Goal: Information Seeking & Learning: Find specific fact

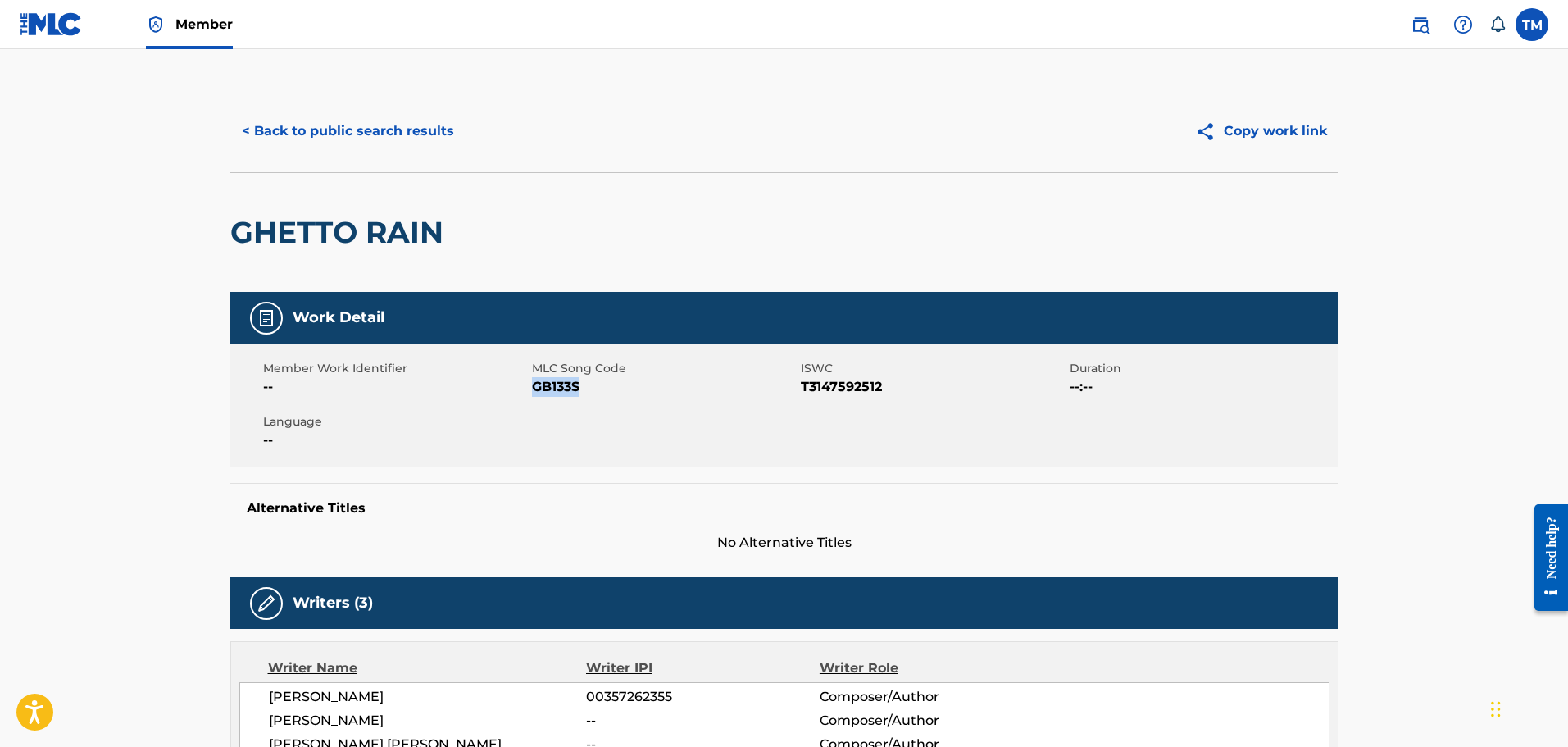
click at [277, 134] on button "< Back to public search results" at bounding box center [348, 131] width 236 height 41
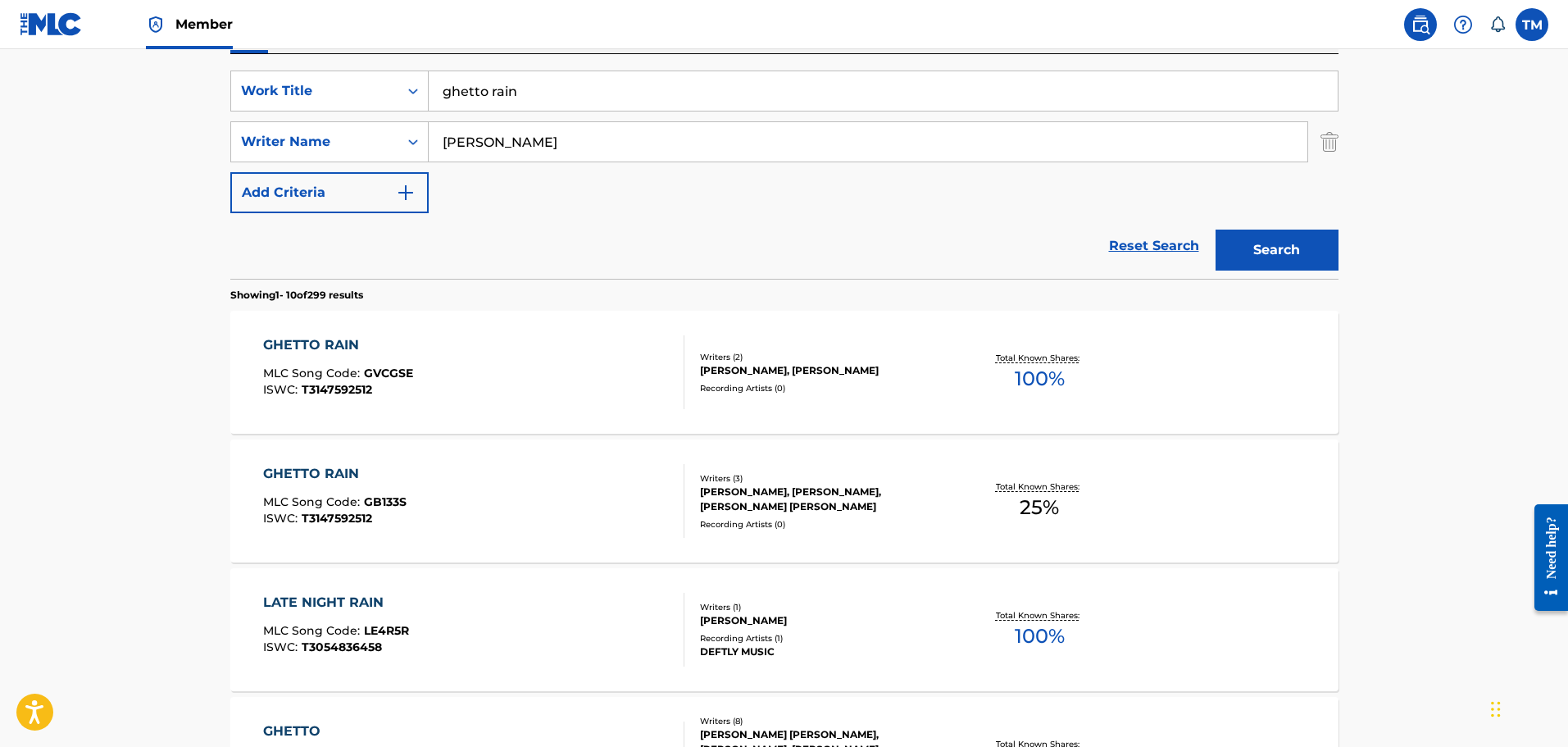
scroll to position [23, 0]
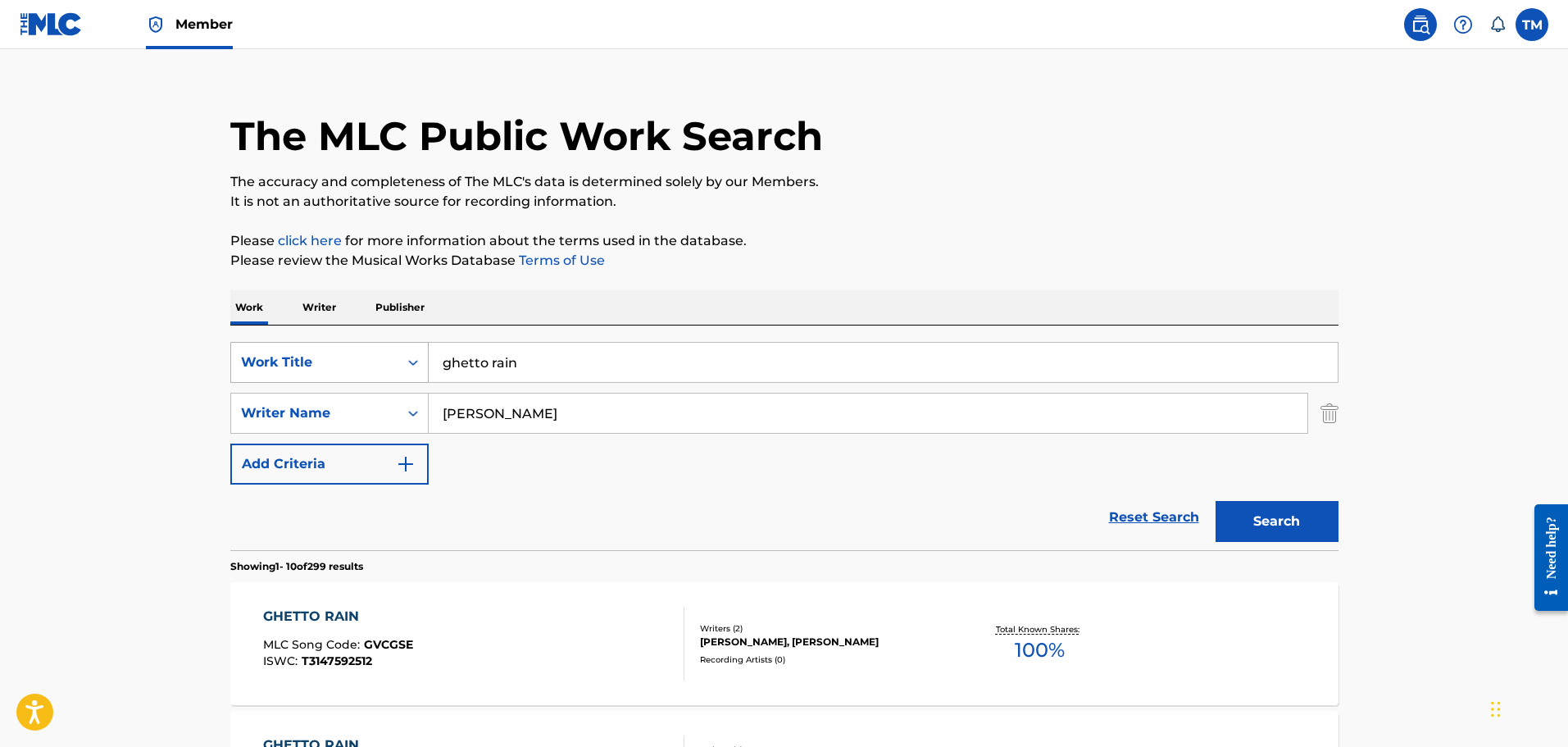
drag, startPoint x: 558, startPoint y: 358, endPoint x: 395, endPoint y: 349, distance: 163.2
click at [395, 350] on div "SearchWithCriteria8425f073-7159-400e-86b9-0bbdee5031e1 Work Title ghetto rain" at bounding box center [784, 362] width 1108 height 41
type input "l"
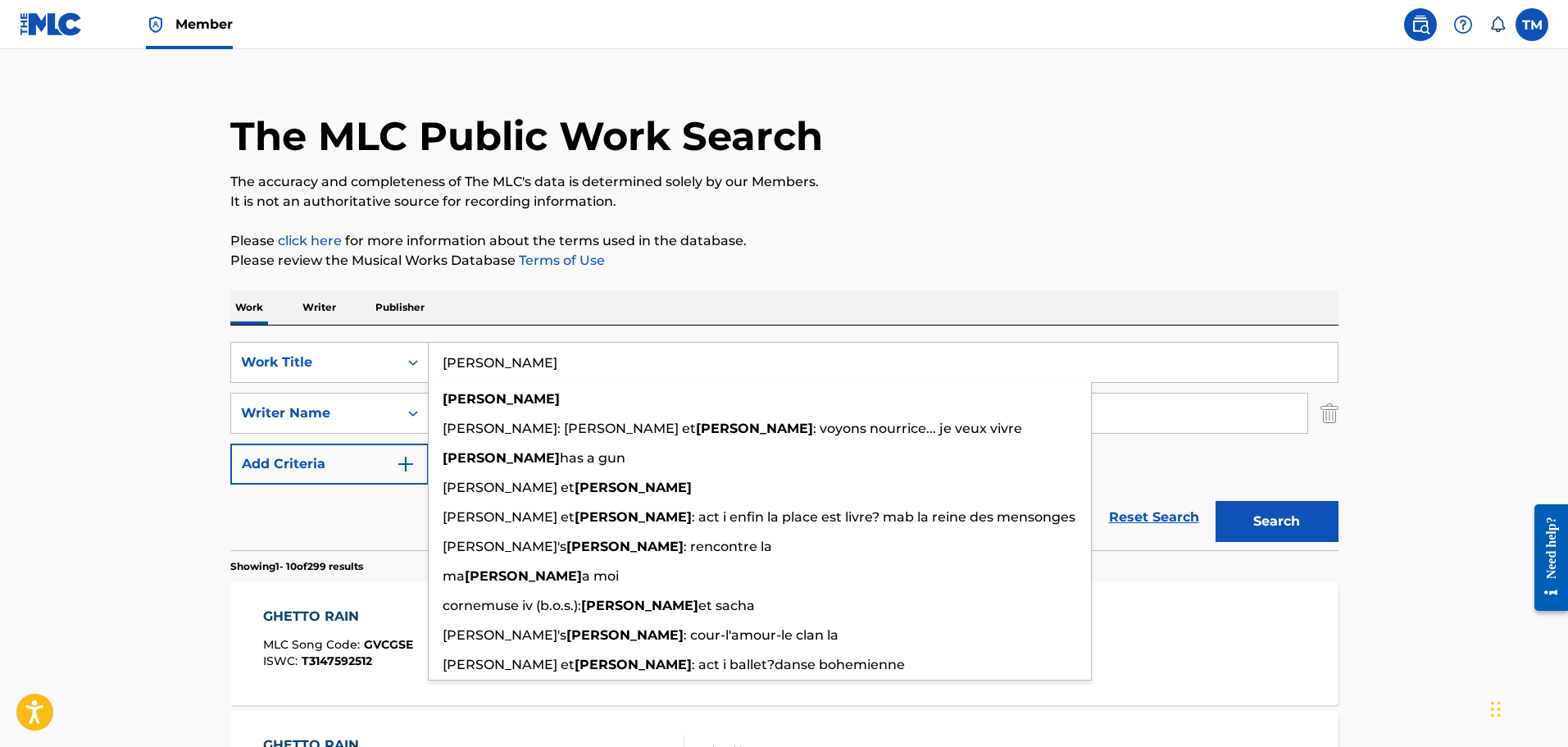
type input "[PERSON_NAME]"
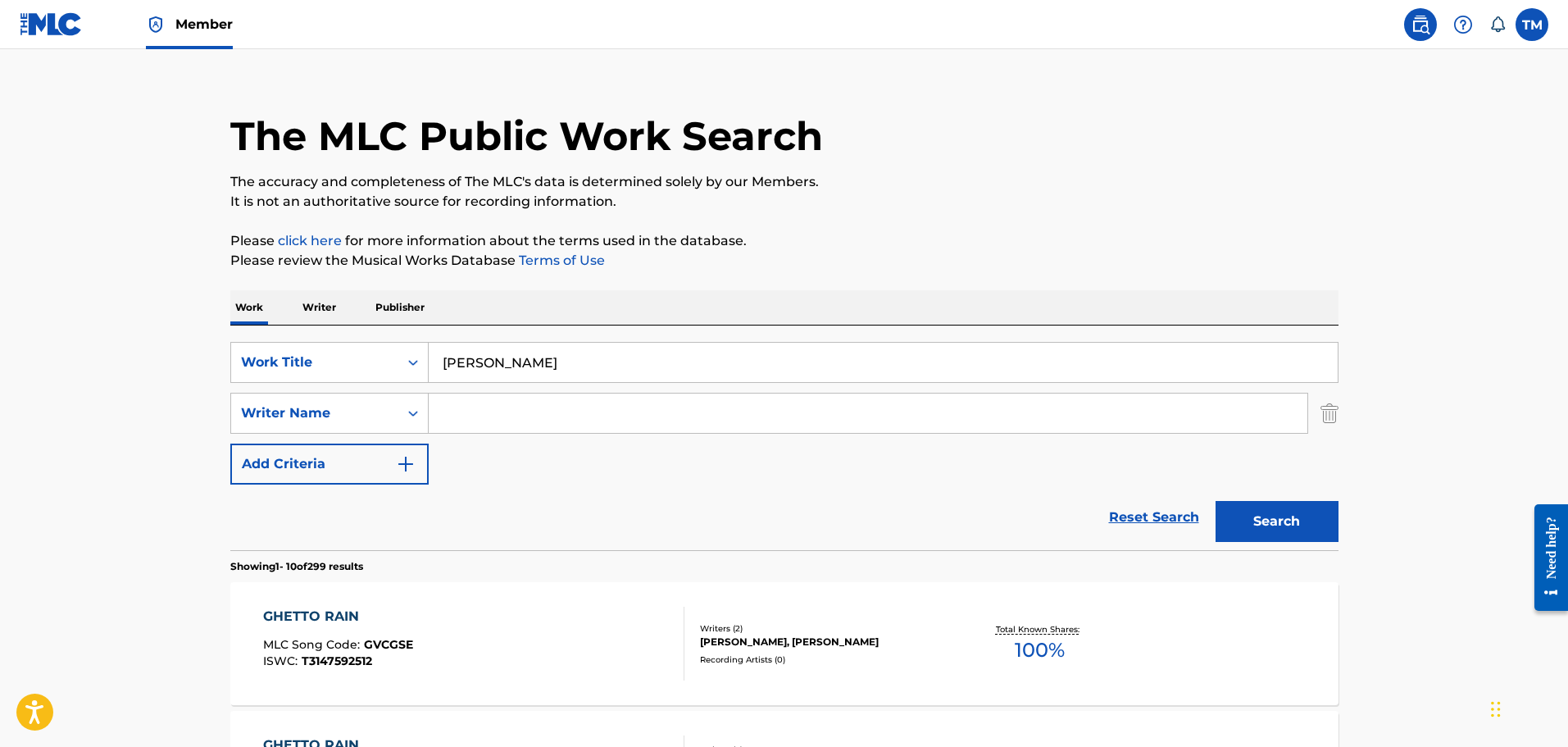
click at [683, 412] on input "Search Form" at bounding box center [867, 413] width 878 height 39
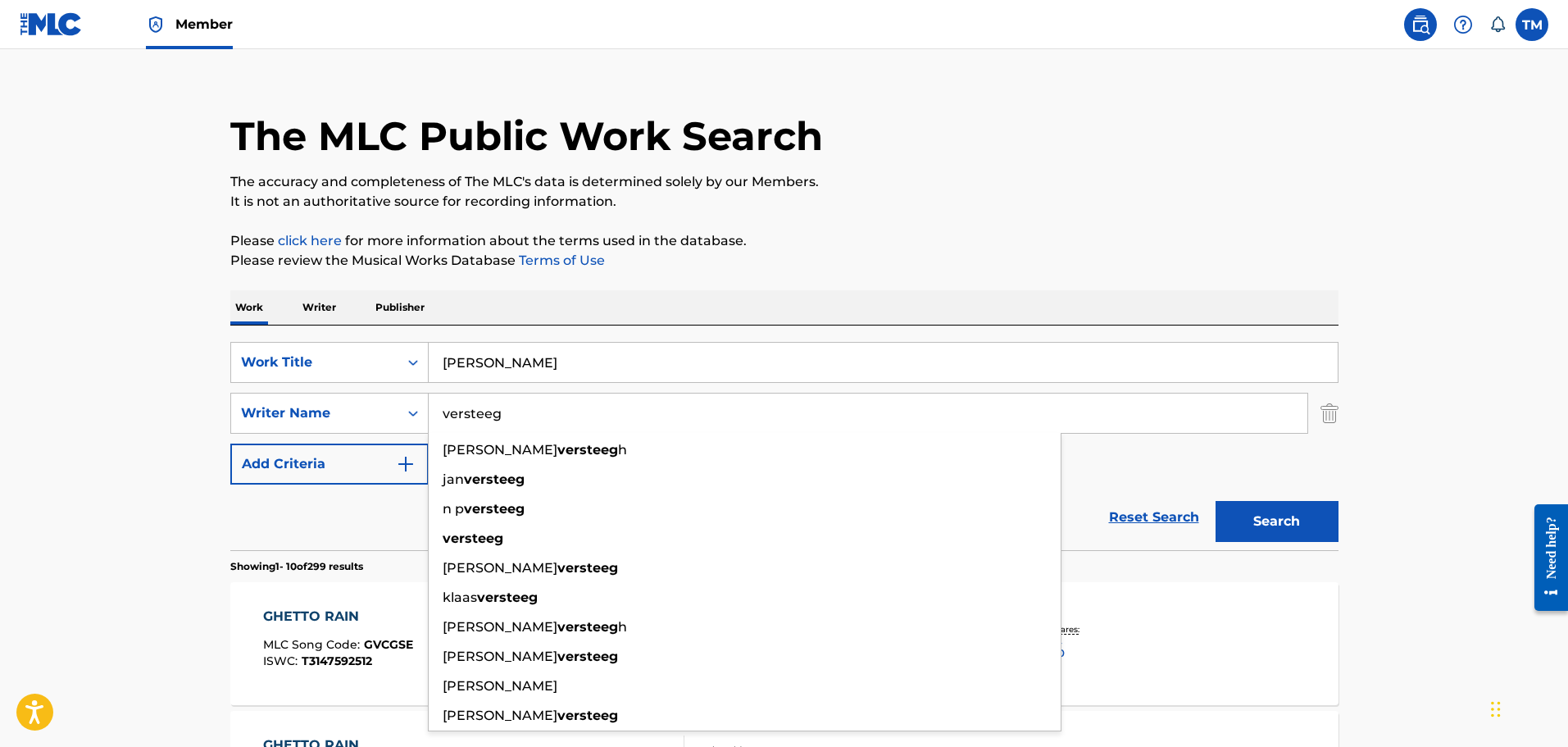
click at [1216, 501] on button "Search" at bounding box center [1277, 522] width 123 height 41
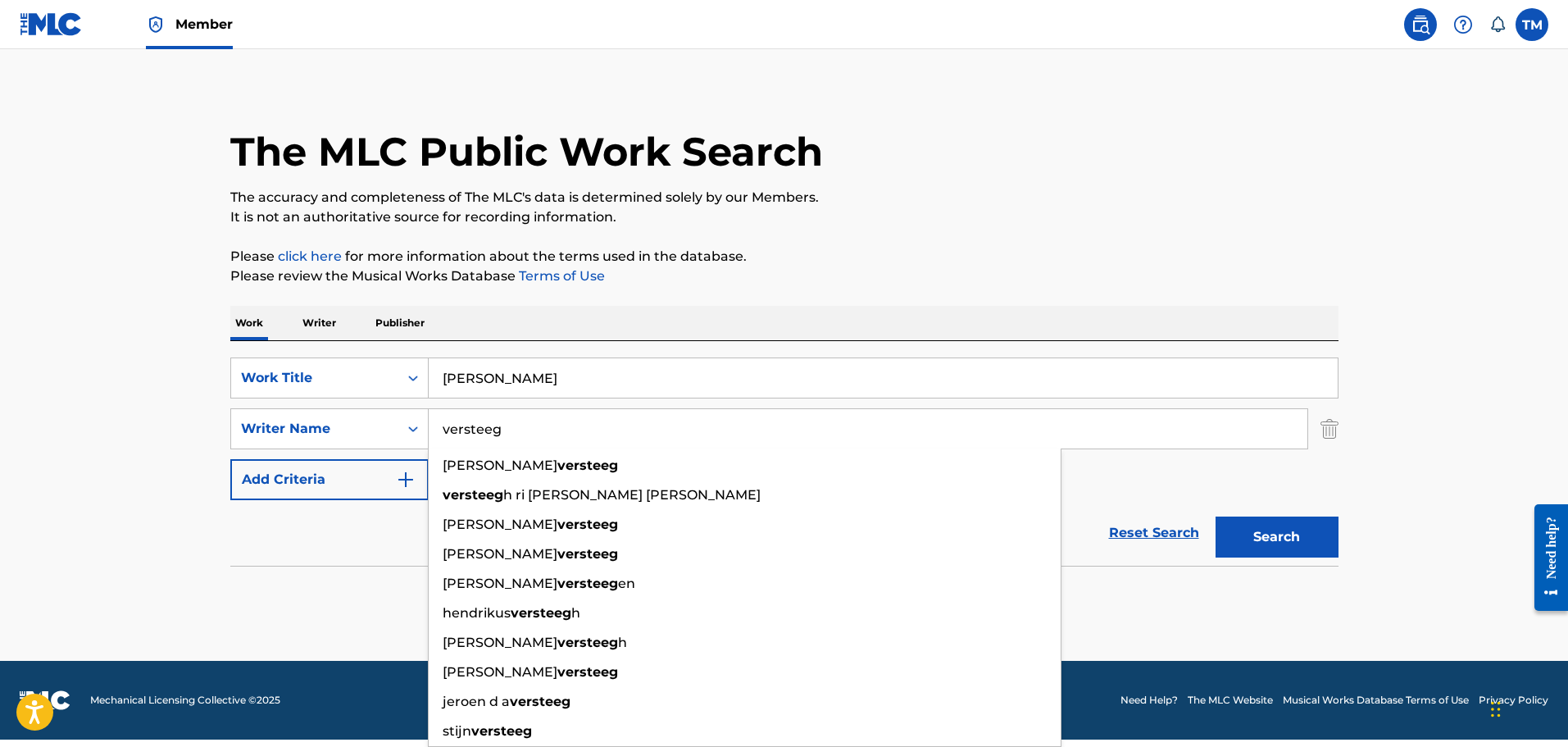
scroll to position [0, 0]
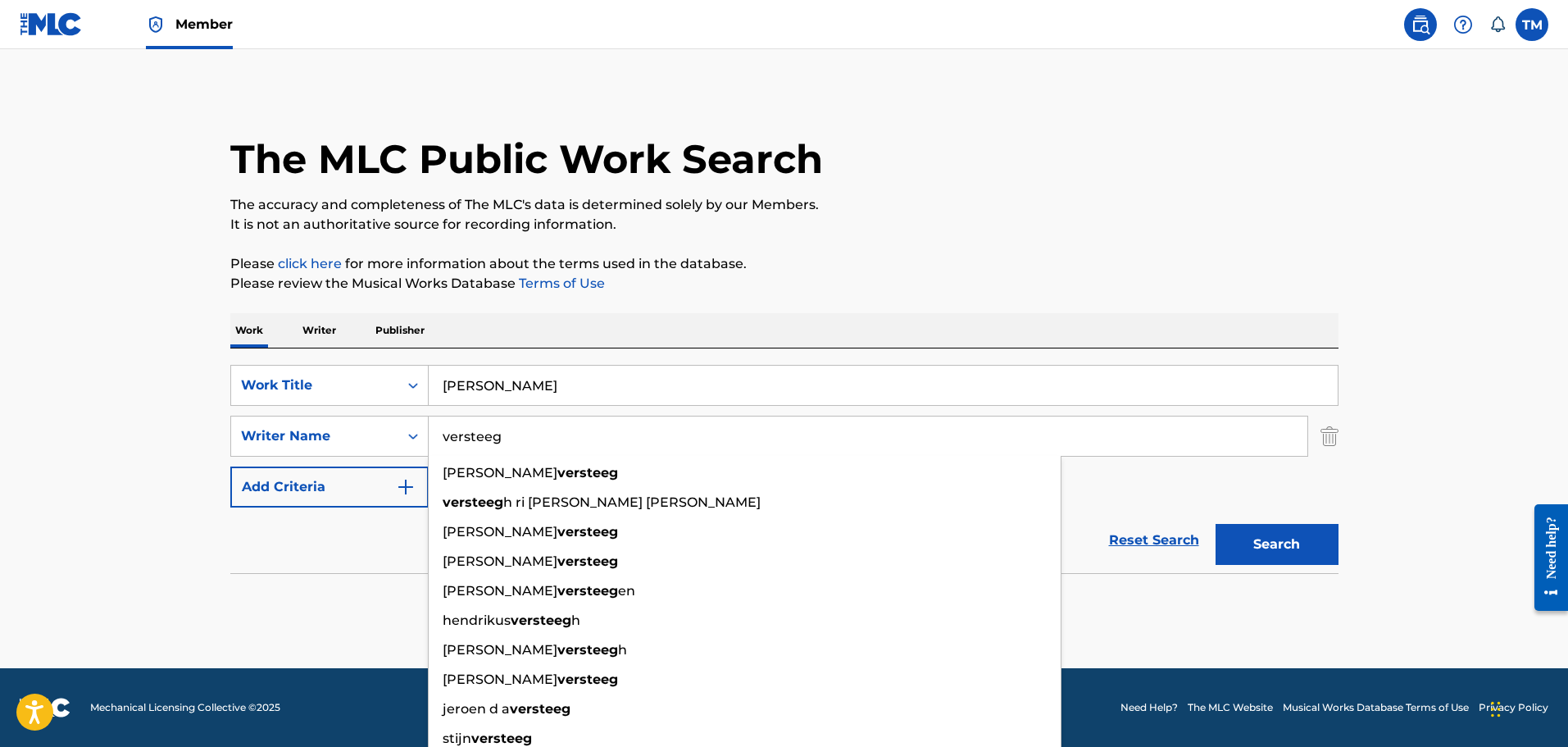
click at [90, 408] on main "The MLC Public Work Search The accuracy and completeness of The MLC's data is d…" at bounding box center [784, 359] width 1568 height 619
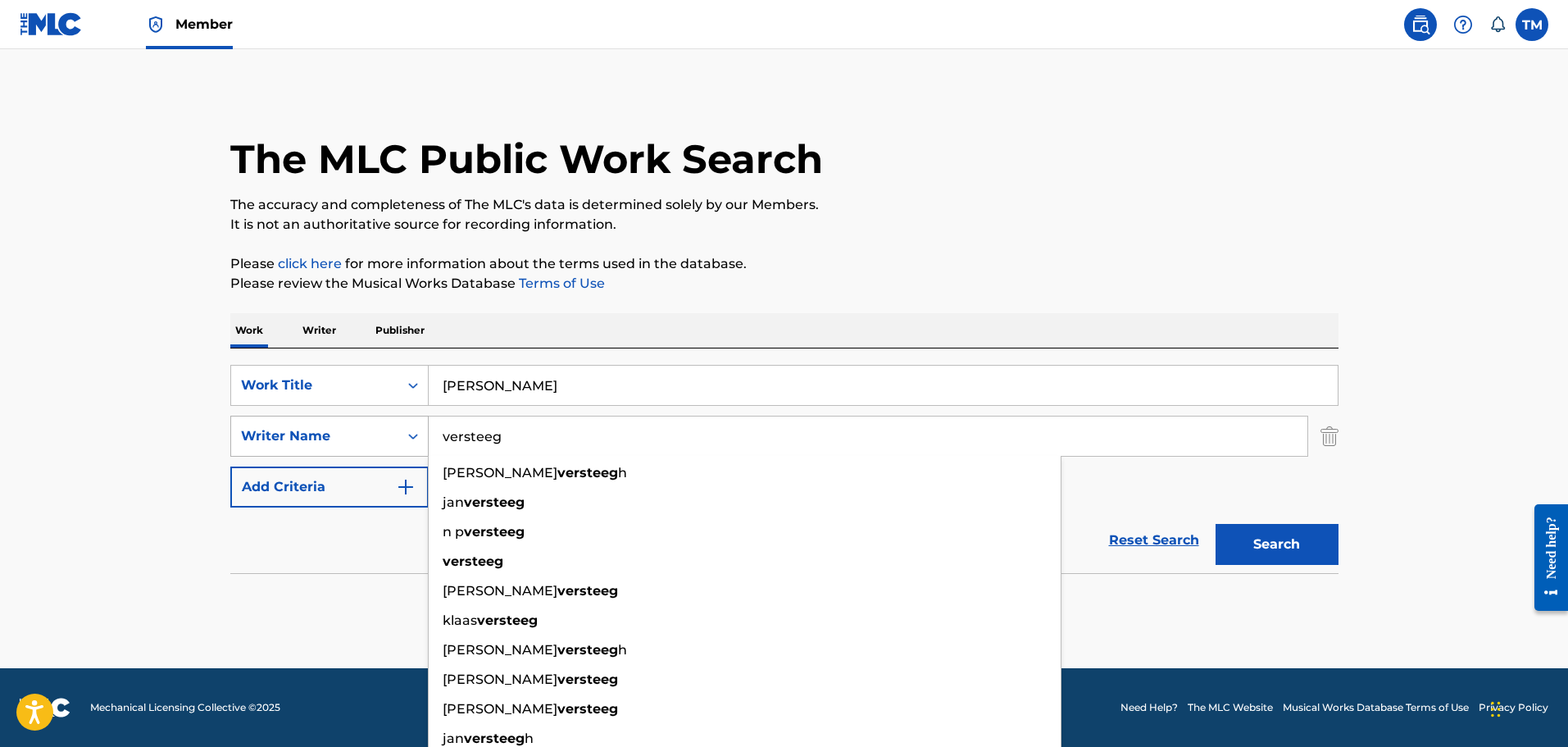
drag, startPoint x: 488, startPoint y: 444, endPoint x: 389, endPoint y: 451, distance: 99.2
click at [387, 451] on div "SearchWithCriteria9ad431d4-436f-4d05-bc54-97dccb510c56 Writer Name versteeg [PE…" at bounding box center [784, 436] width 1108 height 41
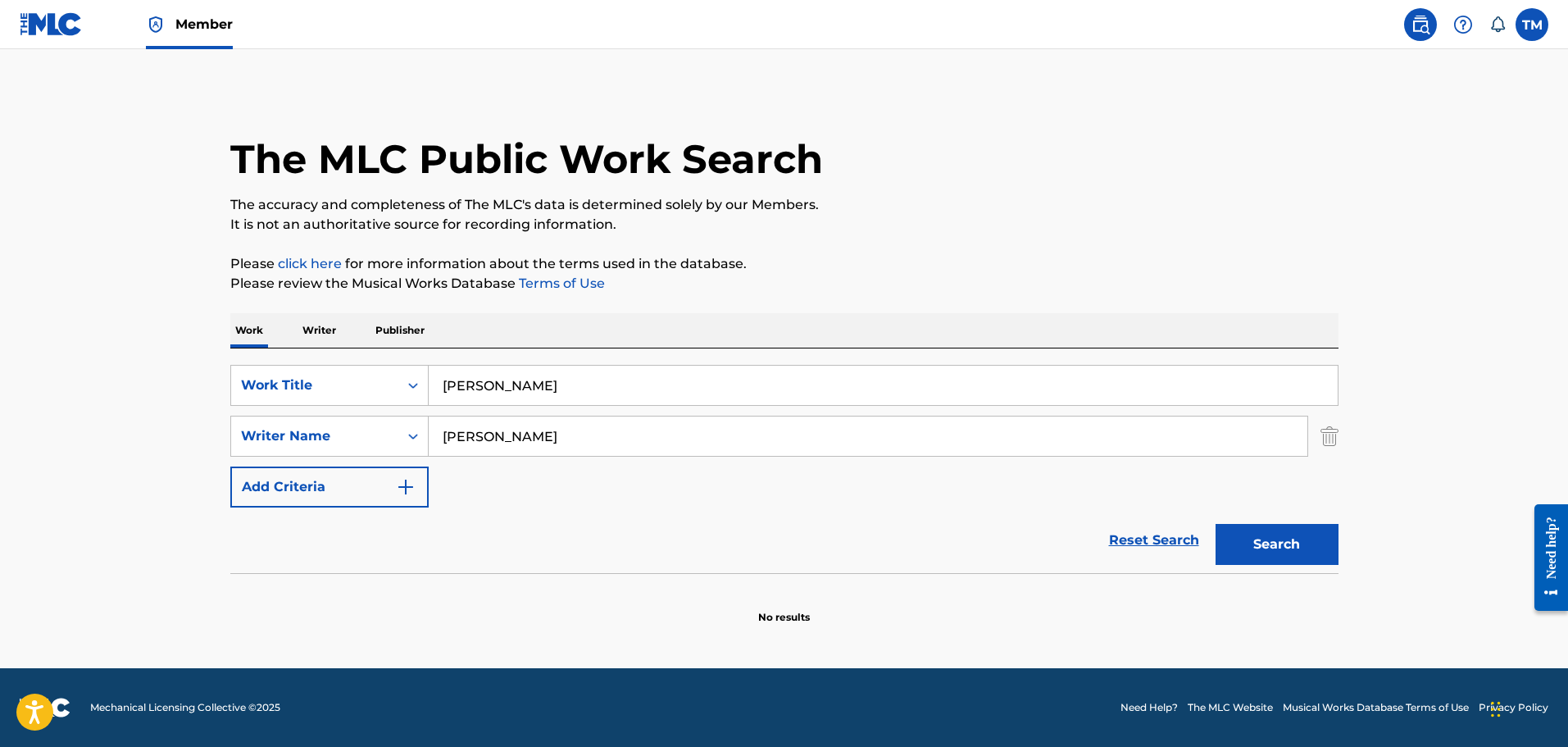
click at [1216, 524] on button "Search" at bounding box center [1277, 545] width 123 height 41
drag, startPoint x: 945, startPoint y: 454, endPoint x: 406, endPoint y: 490, distance: 540.2
click at [406, 490] on div "SearchWithCriteria8425f073-7159-400e-86b9-0bbdee5031e1 Work Title [PERSON_NAME]…" at bounding box center [784, 436] width 1108 height 143
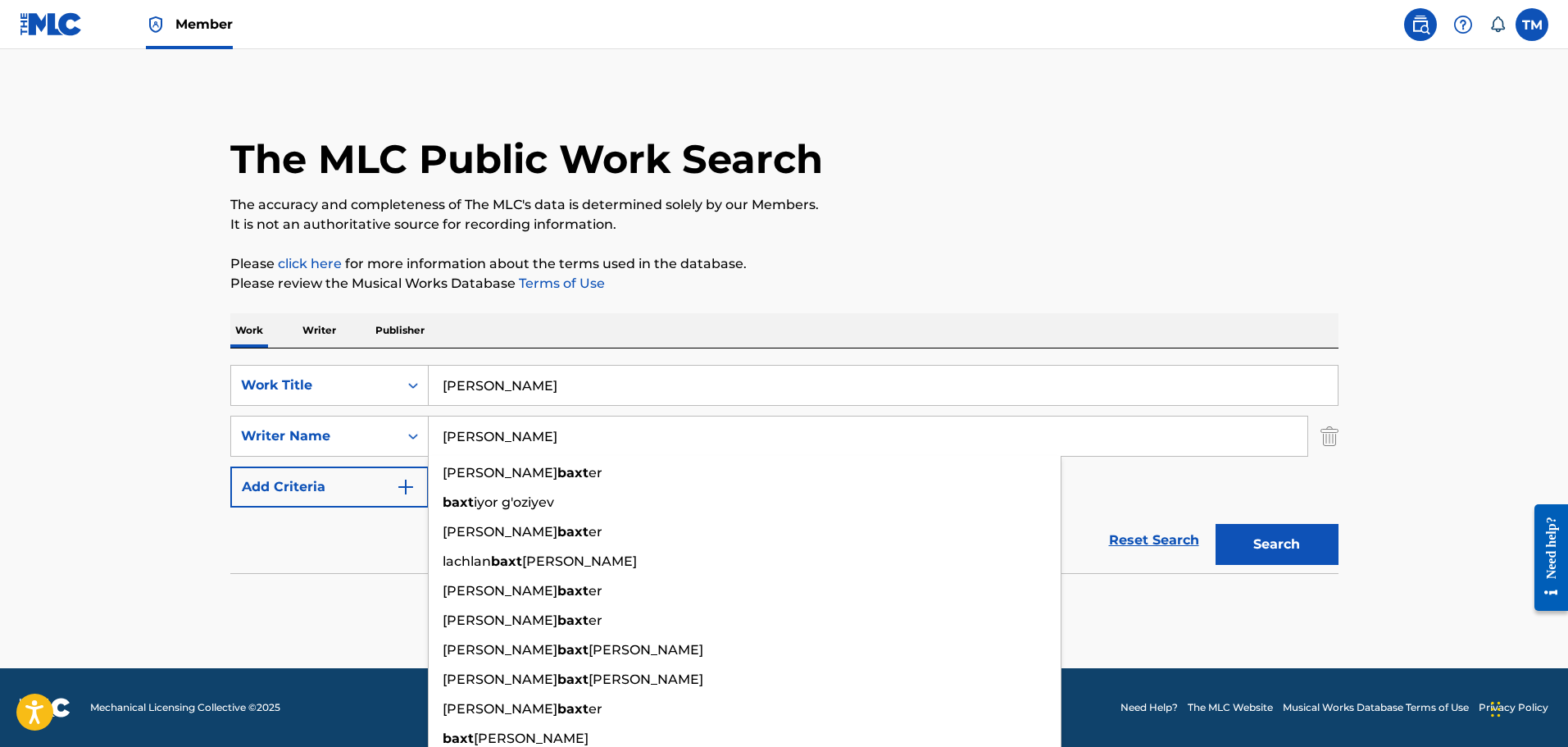
type input "[PERSON_NAME]"
click at [1216, 524] on button "Search" at bounding box center [1277, 545] width 123 height 41
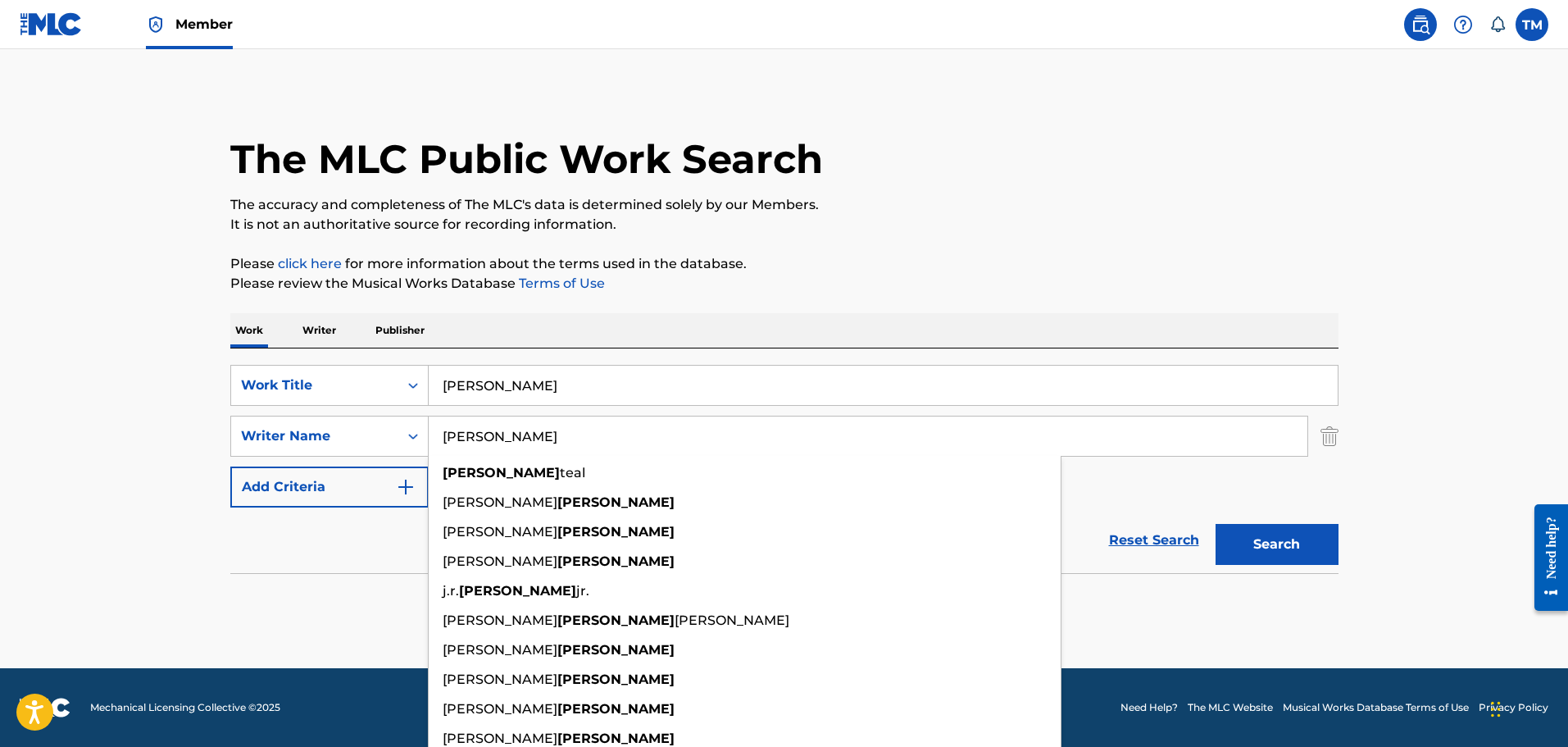
click at [556, 379] on input "[PERSON_NAME]" at bounding box center [883, 385] width 909 height 39
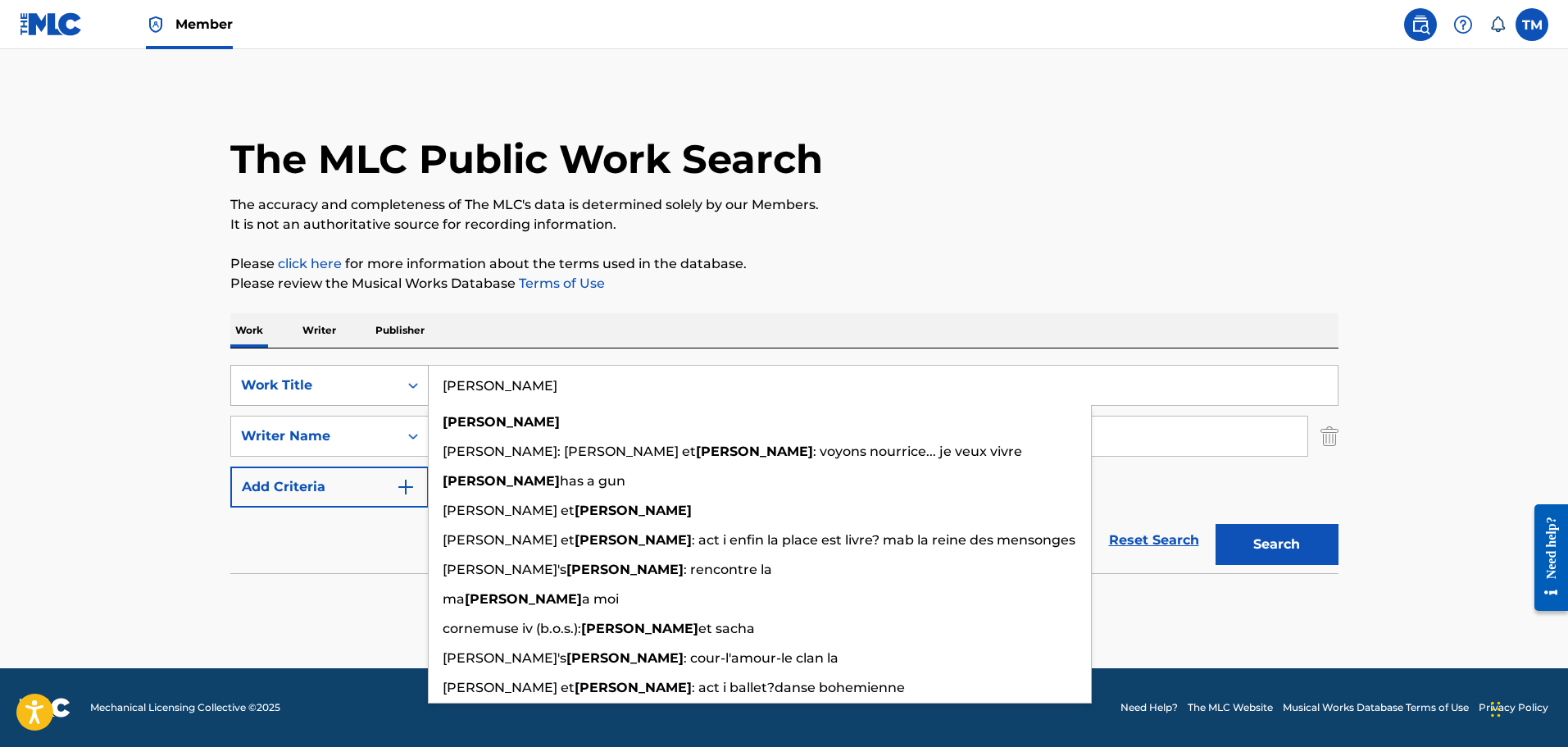
drag, startPoint x: 580, startPoint y: 376, endPoint x: 355, endPoint y: 377, distance: 225.0
click at [355, 377] on div "SearchWithCriteria8425f073-7159-400e-86b9-0bbdee5031e1 Work Title [PERSON_NAME]…" at bounding box center [784, 385] width 1108 height 41
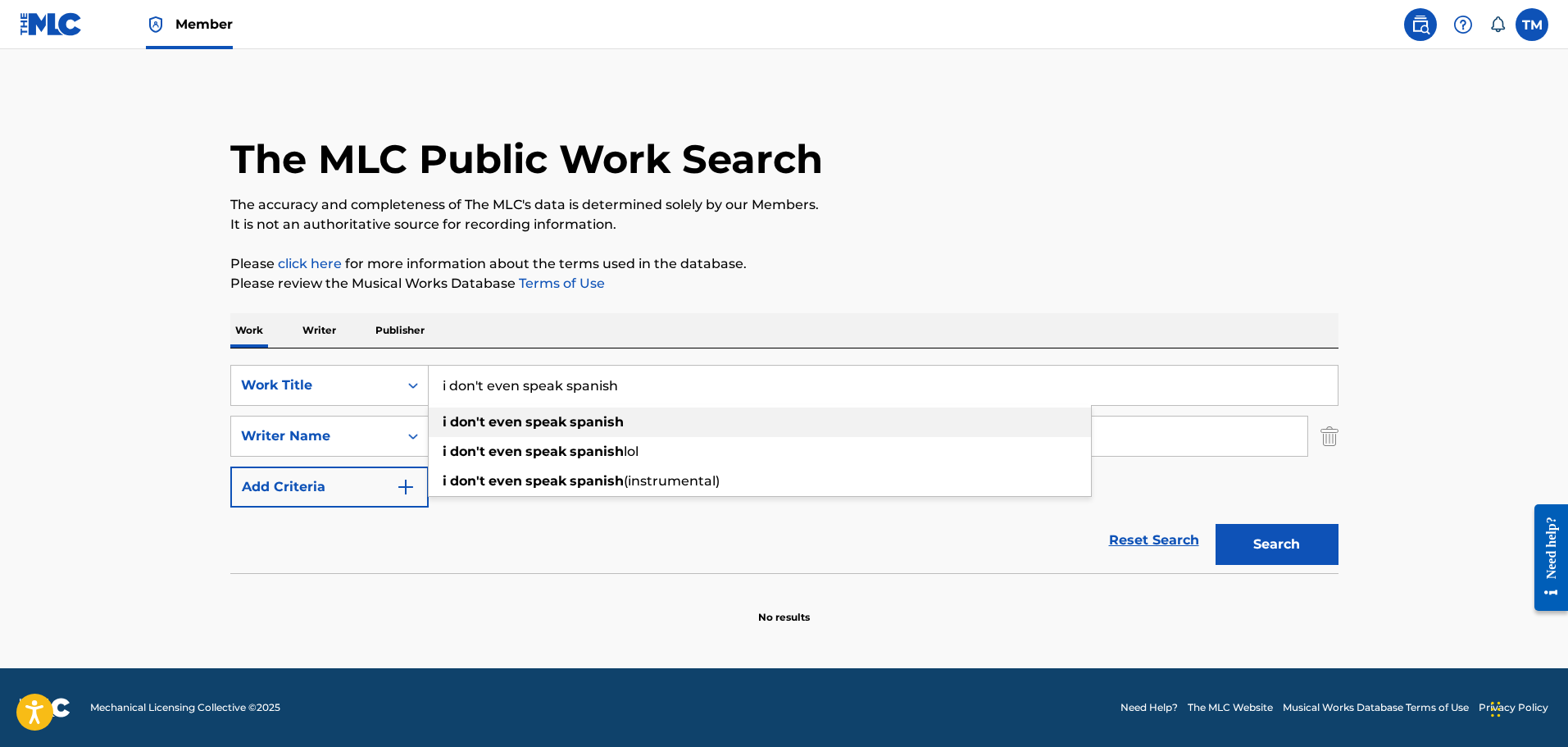
click at [452, 436] on div "i don't even speak spanish" at bounding box center [759, 422] width 662 height 30
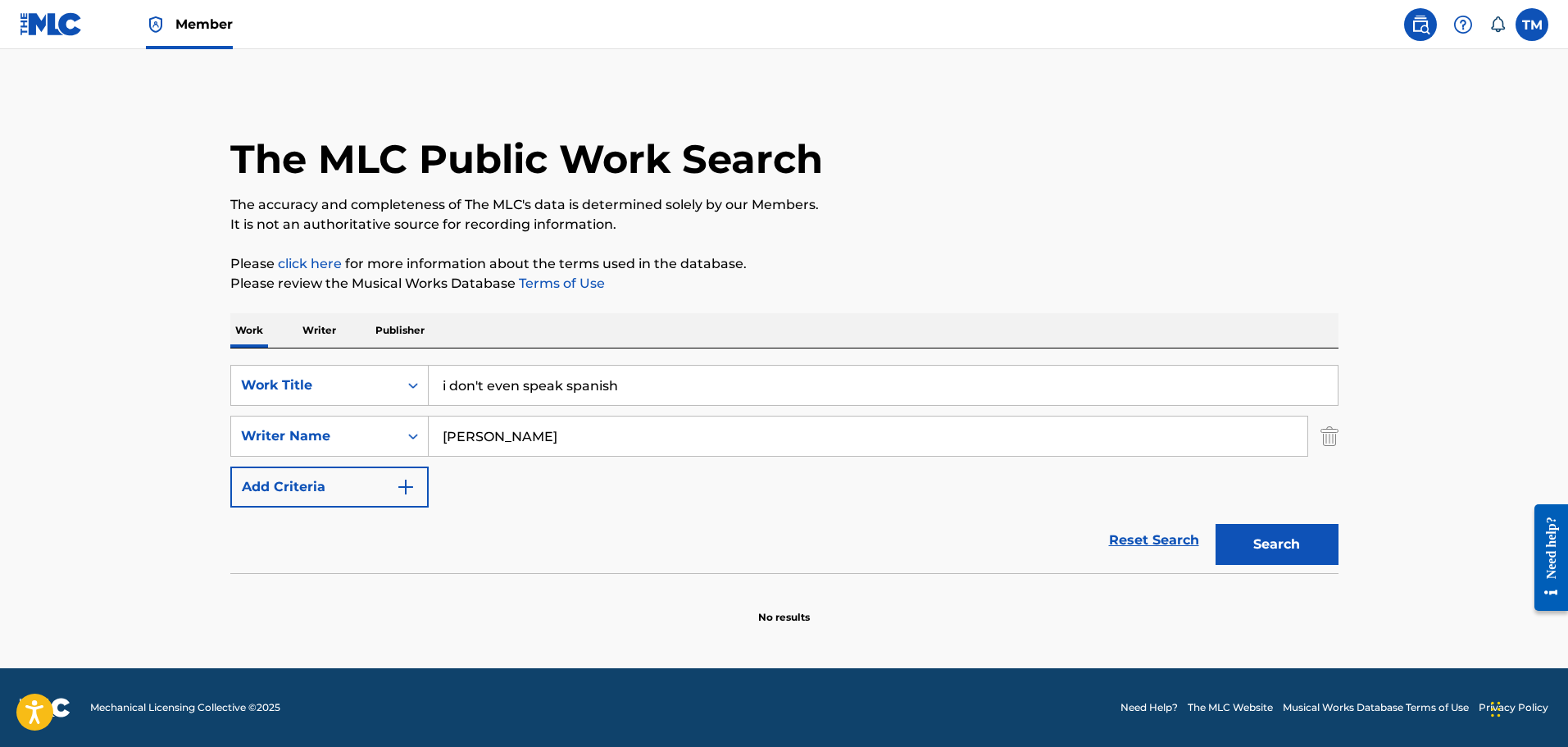
click at [641, 395] on input "i don't even speak spanish" at bounding box center [883, 385] width 909 height 39
type input "i don't even speak spanish lol"
click at [649, 423] on div "i don't even speak spanish lol" at bounding box center [759, 422] width 662 height 30
drag, startPoint x: 507, startPoint y: 441, endPoint x: 389, endPoint y: 434, distance: 118.2
click at [389, 434] on div "SearchWithCriteria9ad431d4-436f-4d05-bc54-97dccb510c56 Writer Name [PERSON_NAME]" at bounding box center [784, 436] width 1108 height 41
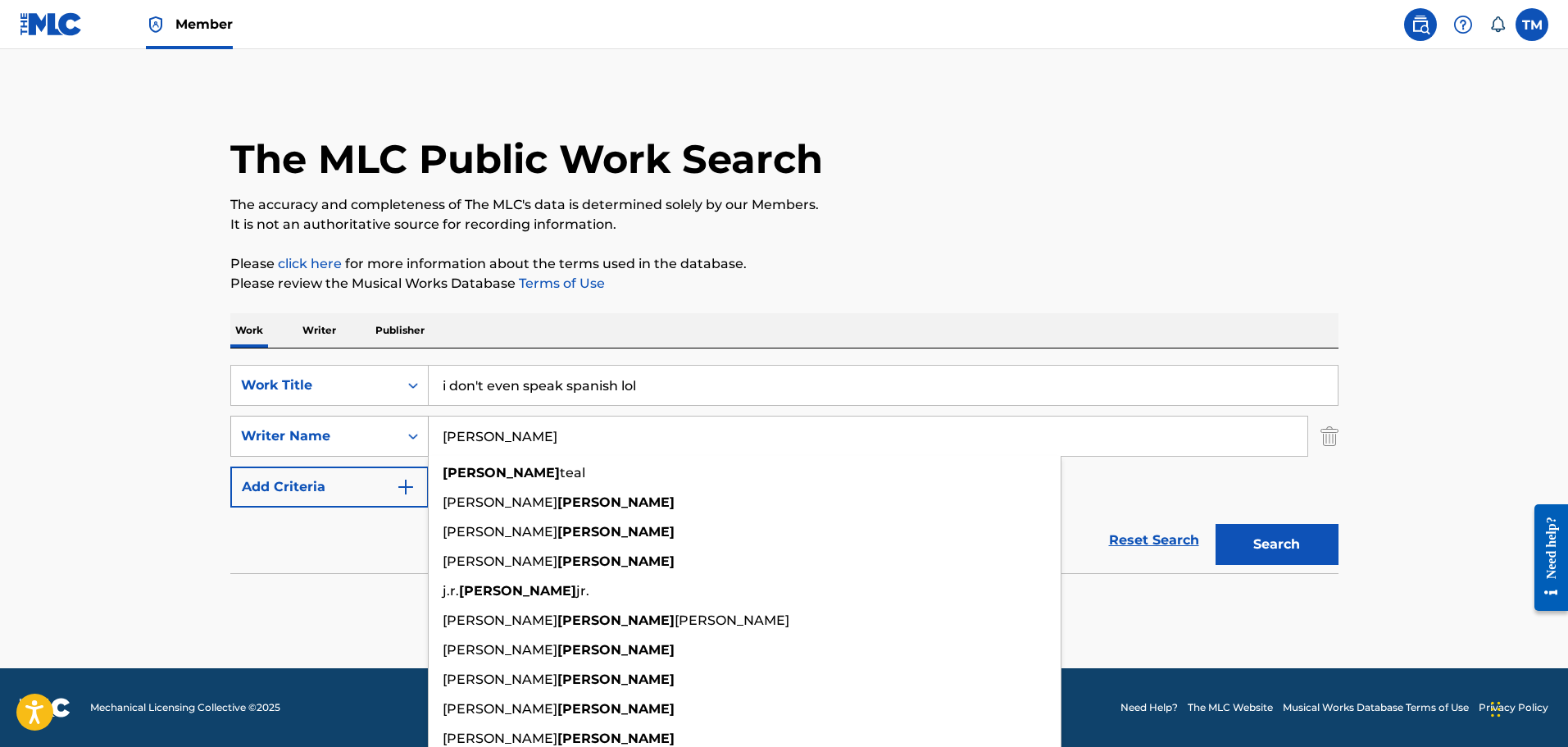
type input "\"
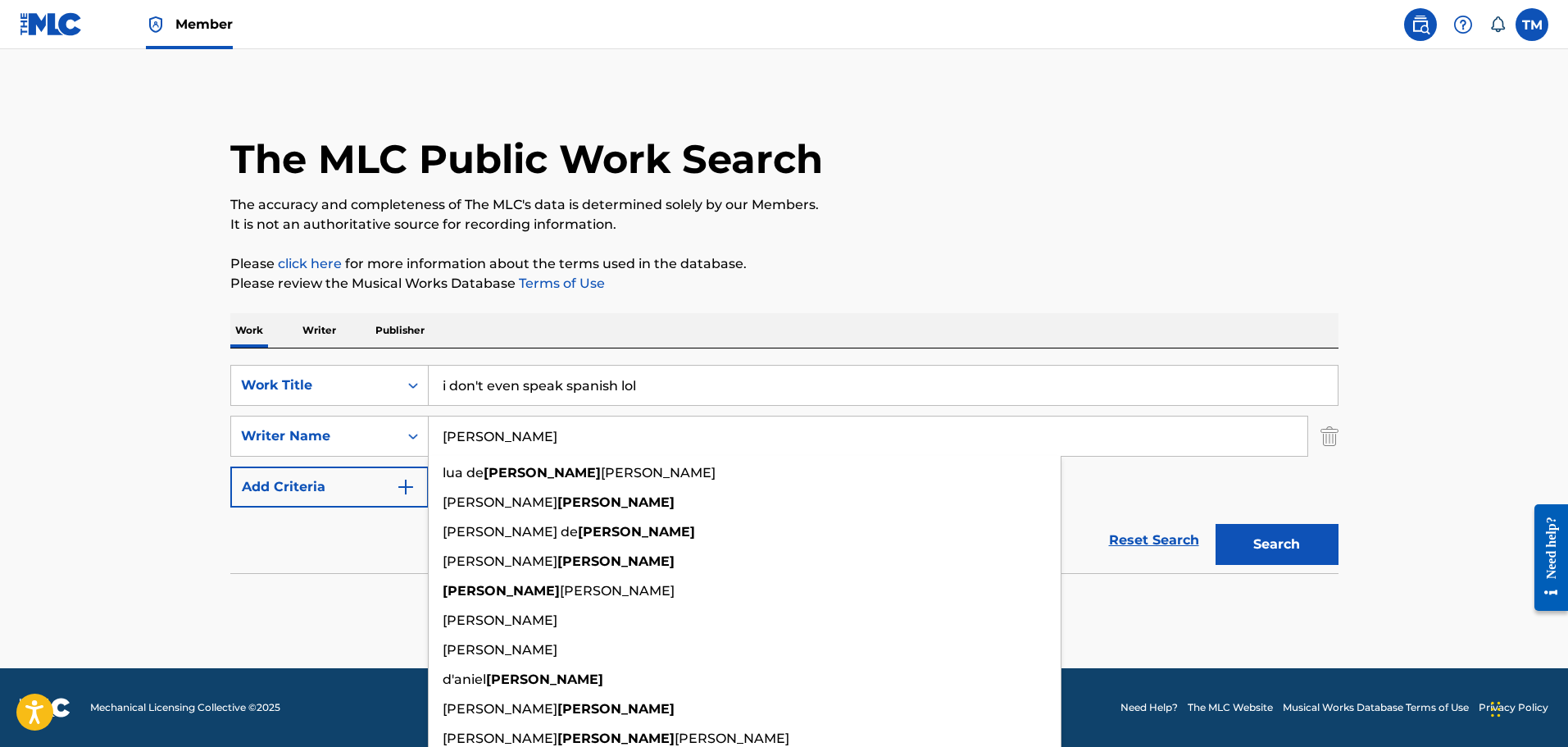
type input "[PERSON_NAME]"
click at [1216, 524] on button "Search" at bounding box center [1277, 545] width 123 height 41
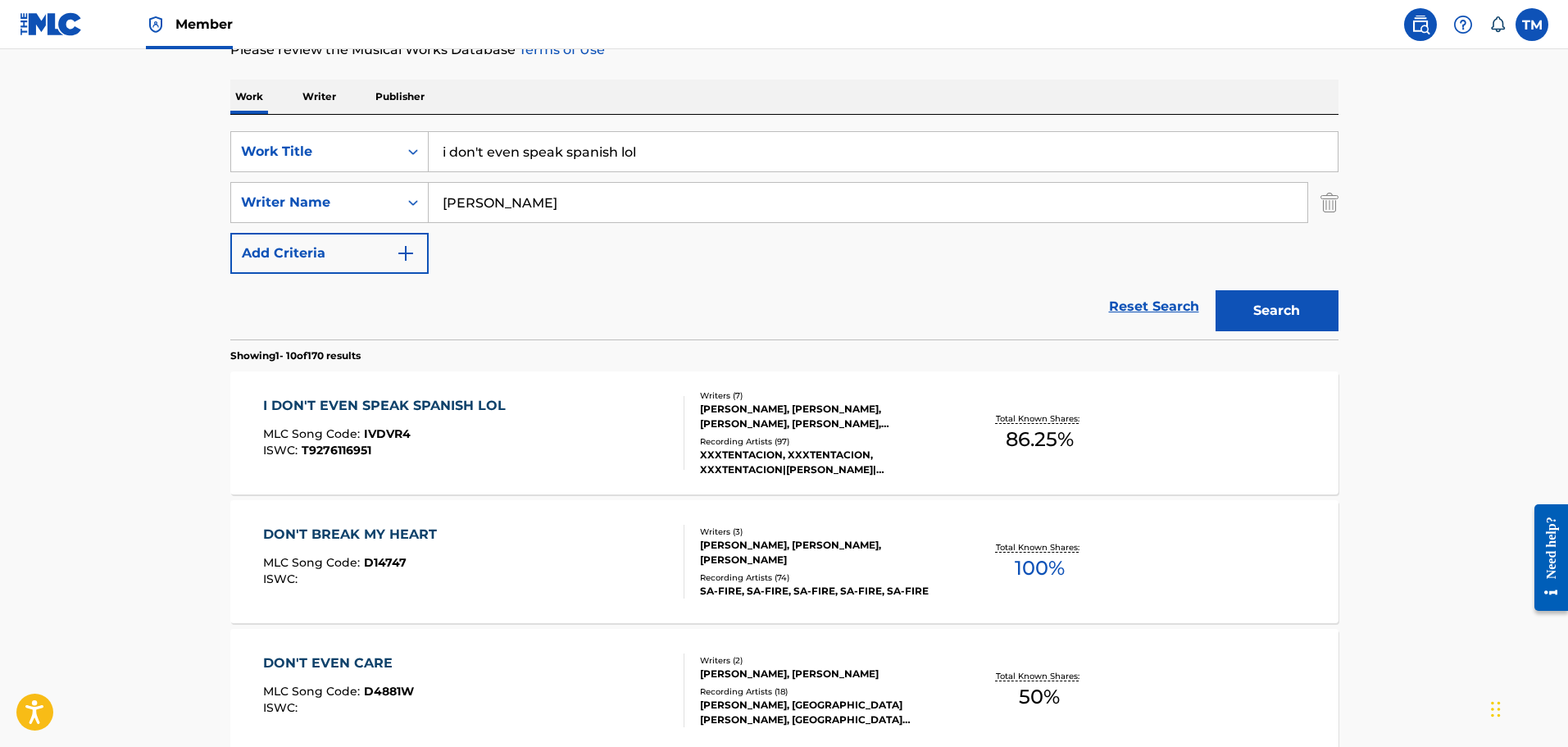
scroll to position [246, 0]
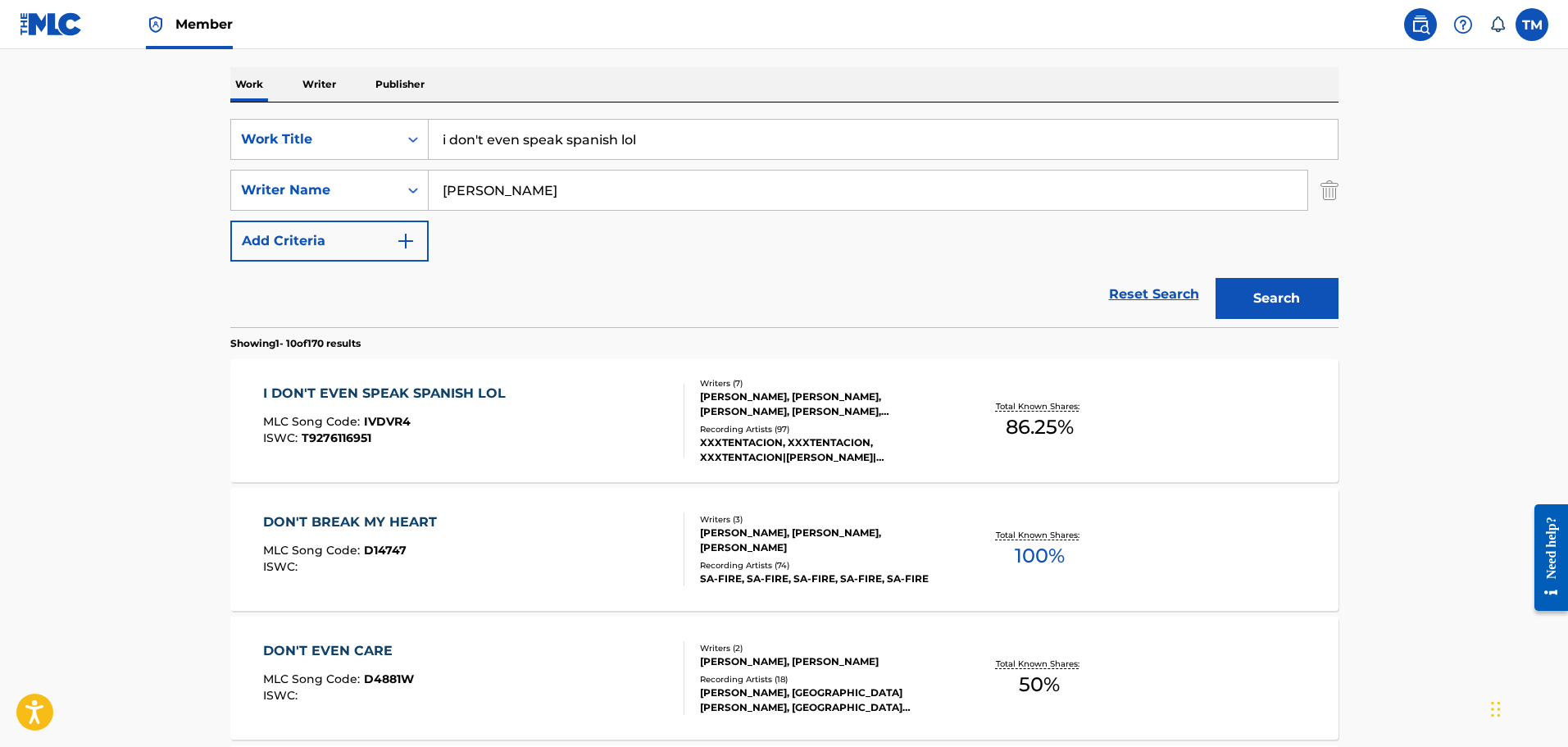
click at [560, 451] on div "I DON'T EVEN SPEAK SPANISH LOL MLC Song Code : IVDVR4 ISWC : T9276116951" at bounding box center [473, 420] width 421 height 74
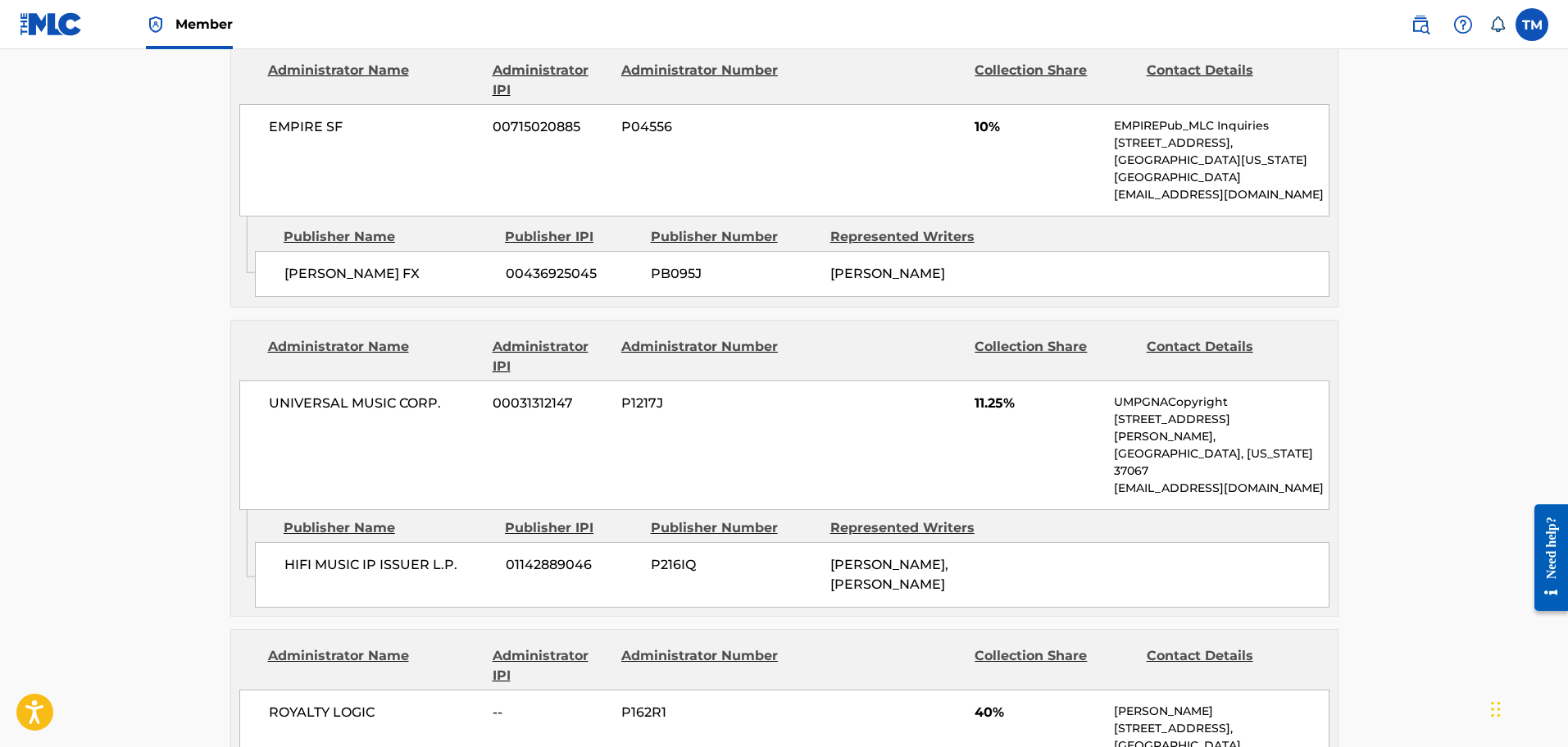
scroll to position [1722, 0]
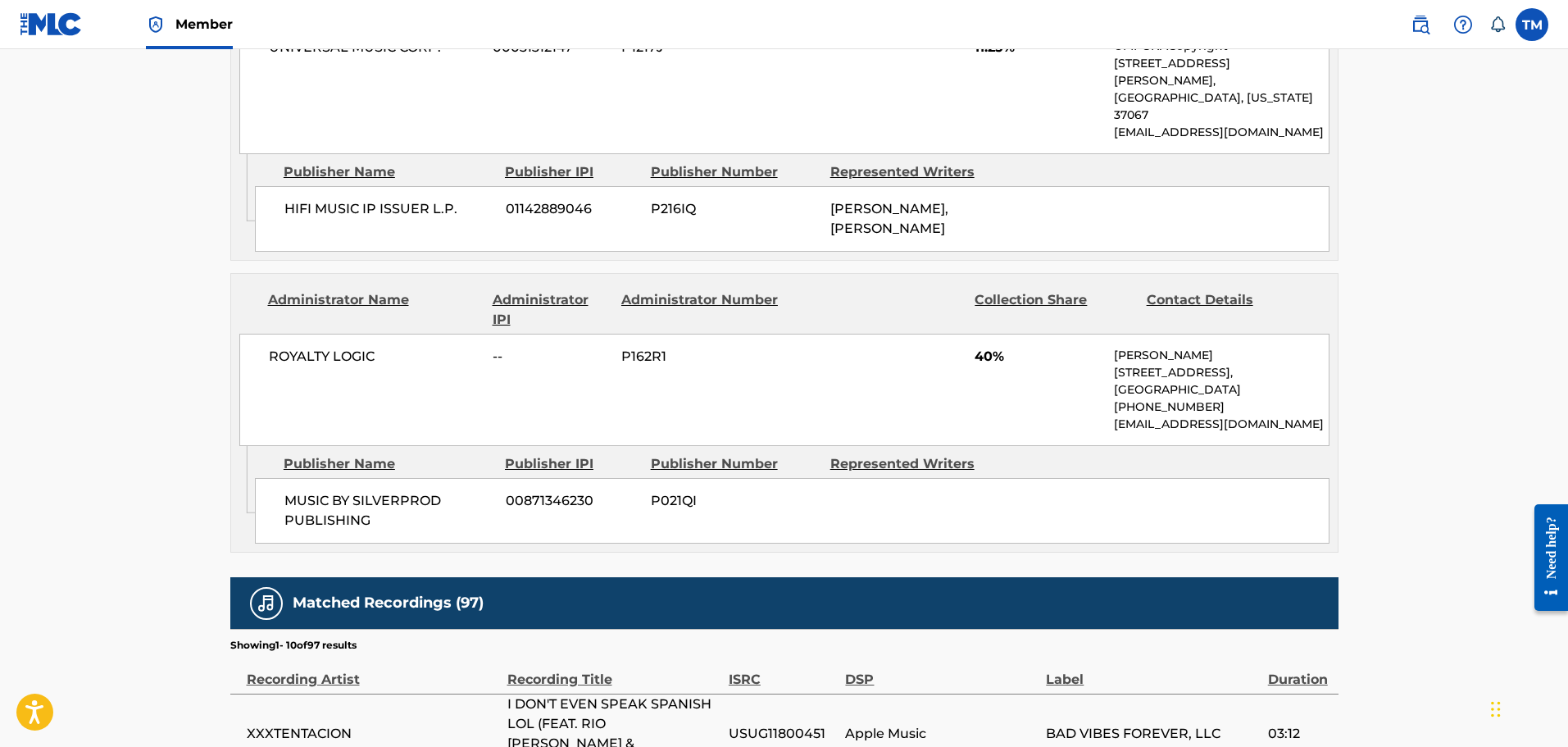
drag, startPoint x: 1104, startPoint y: 339, endPoint x: 1241, endPoint y: 348, distance: 137.3
click at [1241, 347] on div "ROYALTY LOGIC -- P162R1 40% [PERSON_NAME] [STREET_ADDRESS] [PHONE_NUMBER] [EMAI…" at bounding box center [784, 390] width 1090 height 112
click at [1246, 381] on p "[GEOGRAPHIC_DATA]" at bounding box center [1221, 390] width 214 height 17
drag, startPoint x: 1287, startPoint y: 356, endPoint x: 1117, endPoint y: 340, distance: 170.8
click at [1117, 347] on div "[PERSON_NAME] [STREET_ADDRESS] [PHONE_NUMBER] [EMAIL_ADDRESS][DOMAIN_NAME]" at bounding box center [1221, 390] width 214 height 86
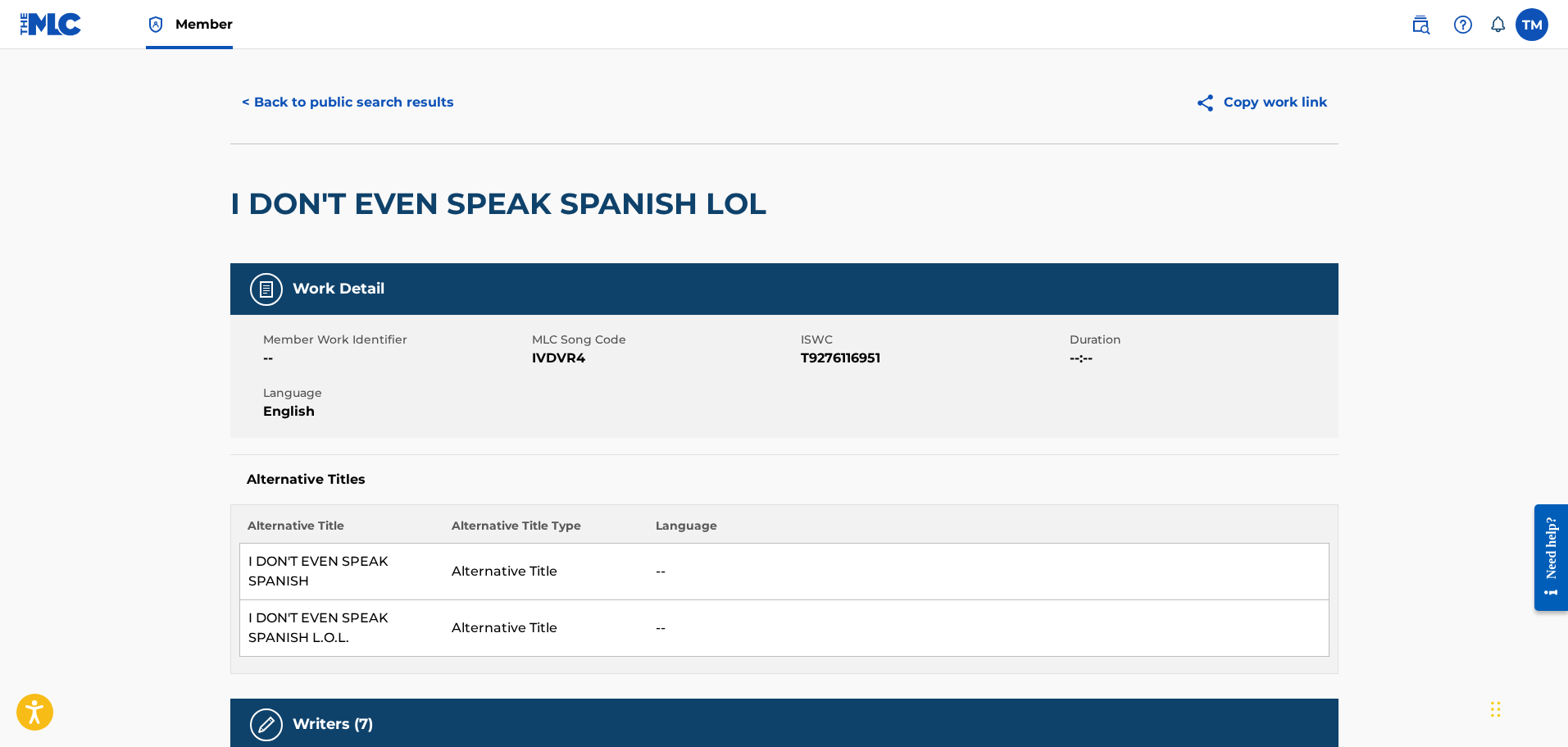
scroll to position [0, 0]
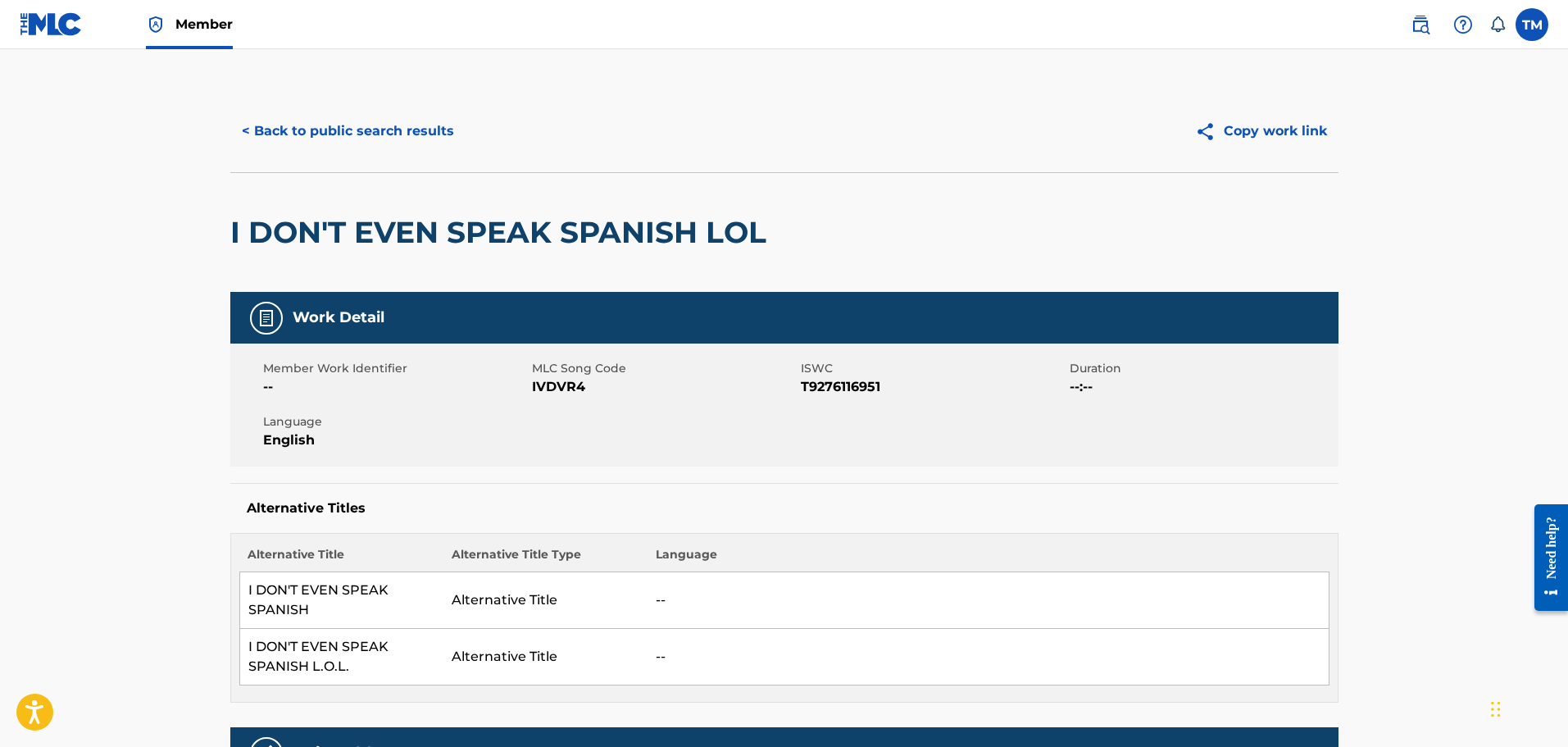
click at [1287, 117] on button "Copy work link" at bounding box center [1261, 131] width 155 height 41
click at [1252, 116] on button "Copy work link" at bounding box center [1261, 131] width 155 height 41
